Goal: Task Accomplishment & Management: Complete application form

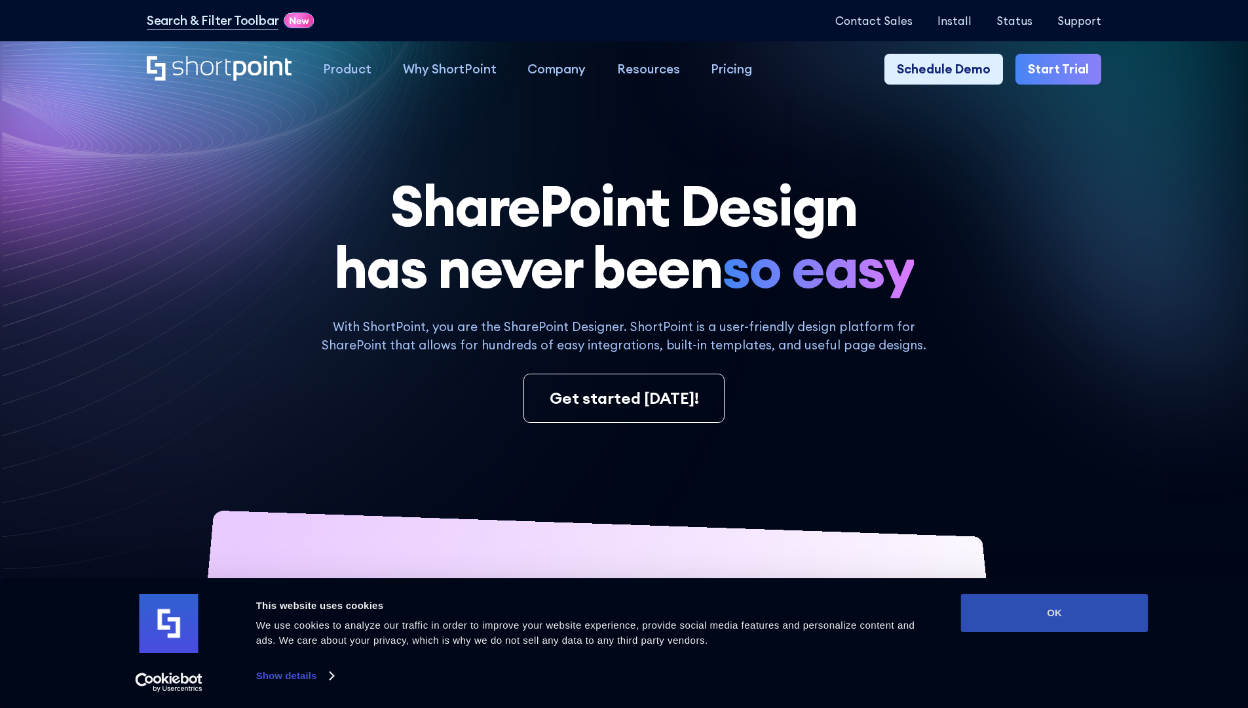
click at [1054, 613] on button "OK" at bounding box center [1054, 613] width 187 height 38
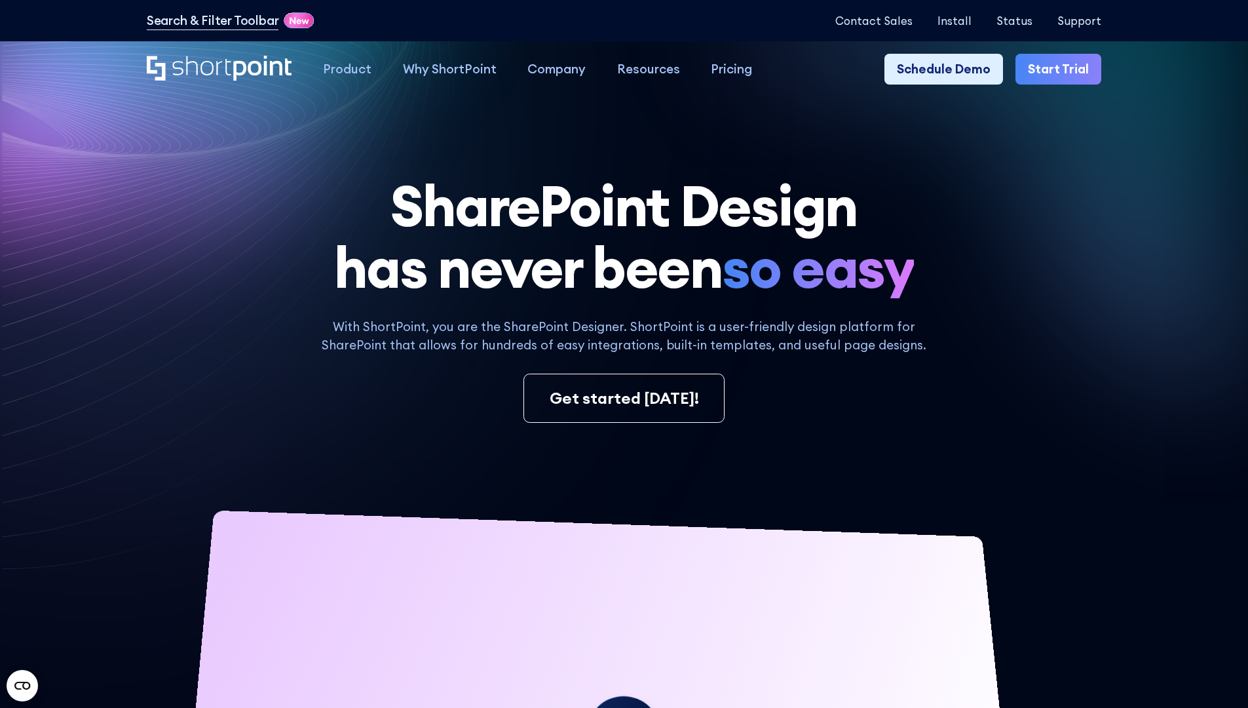
click at [1063, 69] on link "Start Trial" at bounding box center [1058, 69] width 86 height 31
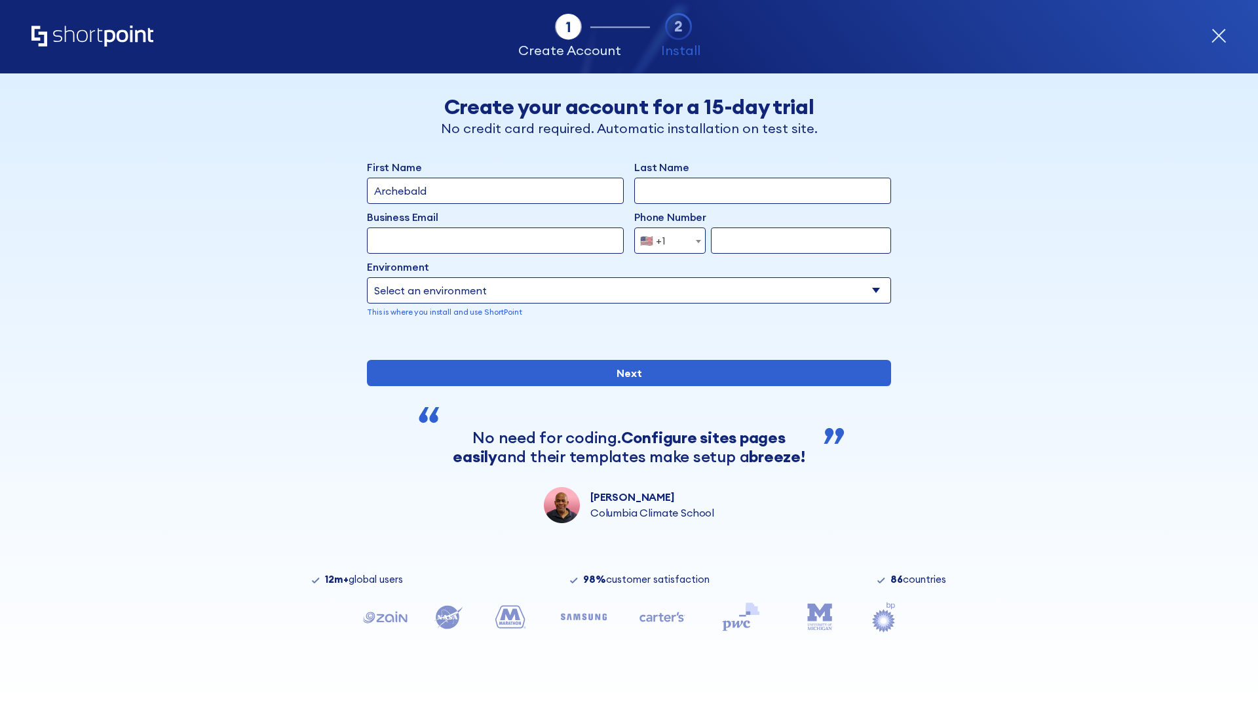
type input "Archebald"
type input "Berkuskv"
type input "2125556789"
select select "Microsoft 365"
type input "2125556789"
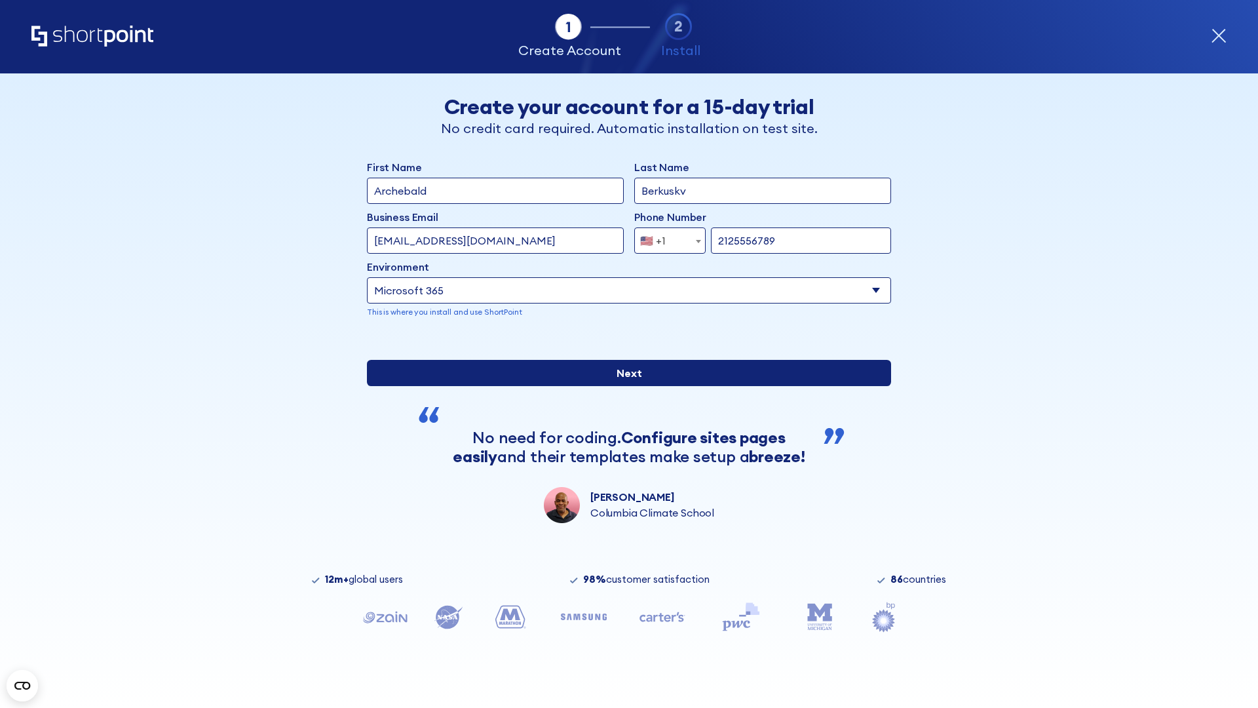
scroll to position [3, 0]
click at [624, 386] on input "Next" at bounding box center [629, 373] width 524 height 26
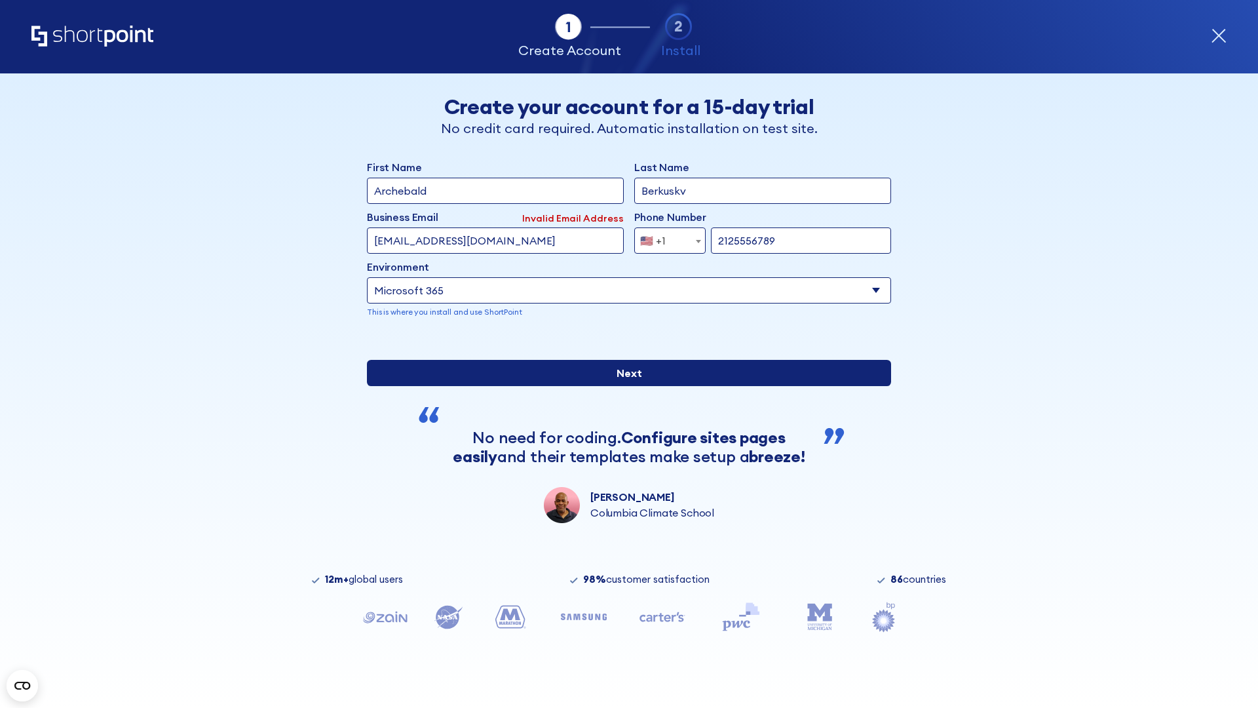
click at [624, 386] on input "Next" at bounding box center [629, 373] width 524 height 26
type input "test@shortpoint.com"
click at [624, 386] on input "Next" at bounding box center [629, 373] width 524 height 26
